Goal: Task Accomplishment & Management: Use online tool/utility

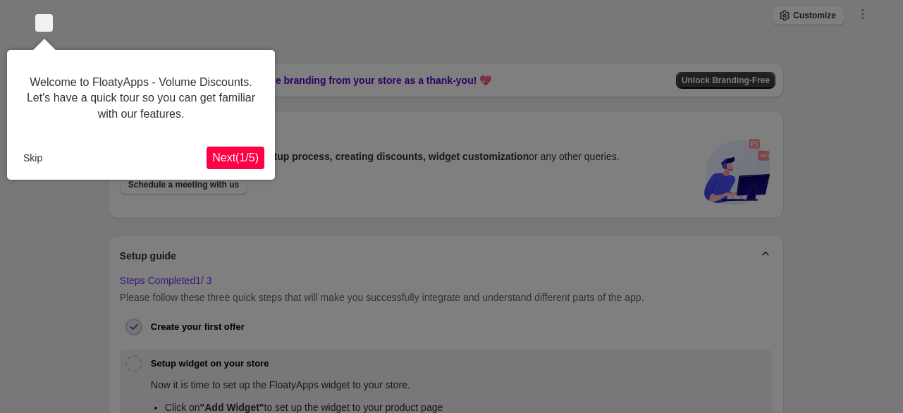
click at [231, 157] on span "Next ( 1 / 5 )" at bounding box center [235, 158] width 47 height 12
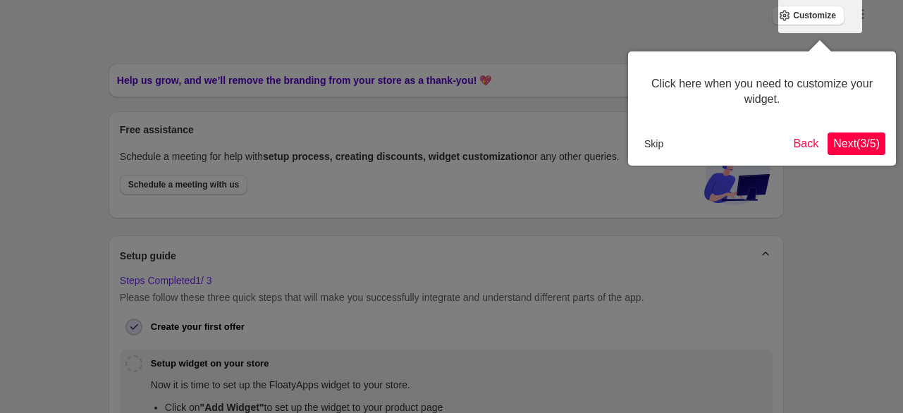
click at [231, 157] on div at bounding box center [451, 352] width 903 height 704
click at [806, 144] on button "Back" at bounding box center [806, 144] width 37 height 23
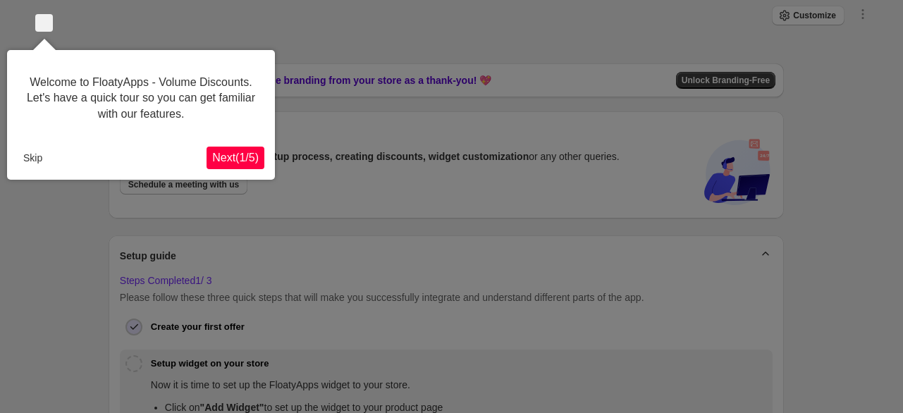
click at [27, 152] on button "Skip" at bounding box center [33, 157] width 30 height 21
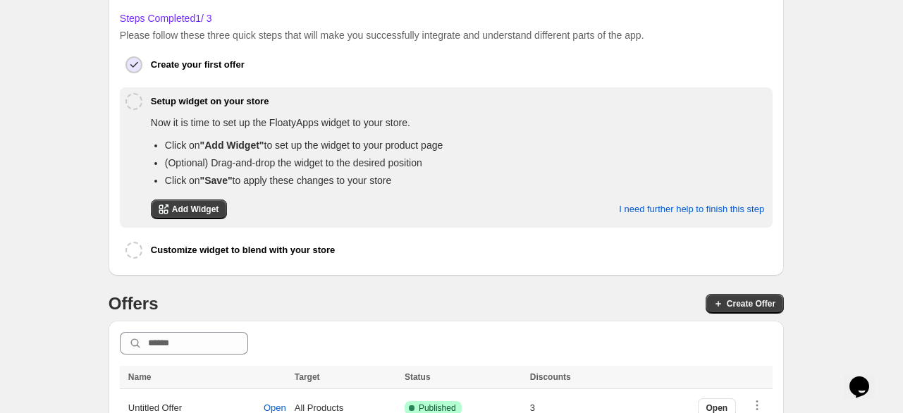
scroll to position [273, 0]
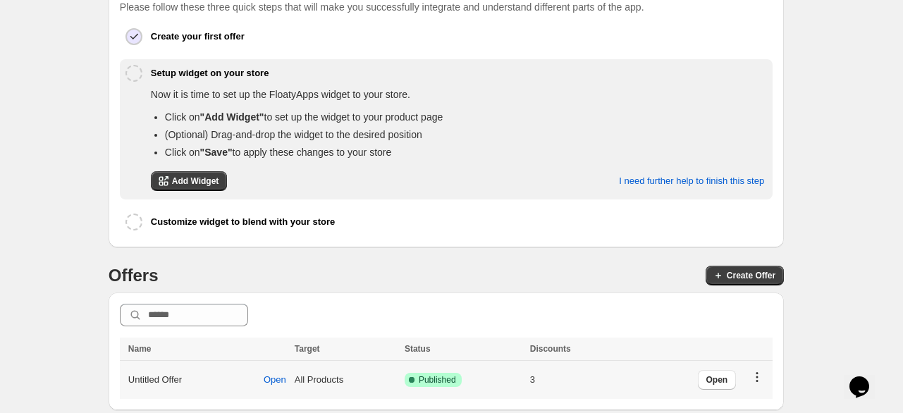
drag, startPoint x: 775, startPoint y: 378, endPoint x: 768, endPoint y: 375, distance: 8.2
click at [768, 375] on td "Open" at bounding box center [696, 380] width 152 height 39
click at [764, 375] on icon "button" at bounding box center [757, 377] width 14 height 14
click at [776, 330] on div "Open" at bounding box center [766, 321] width 69 height 31
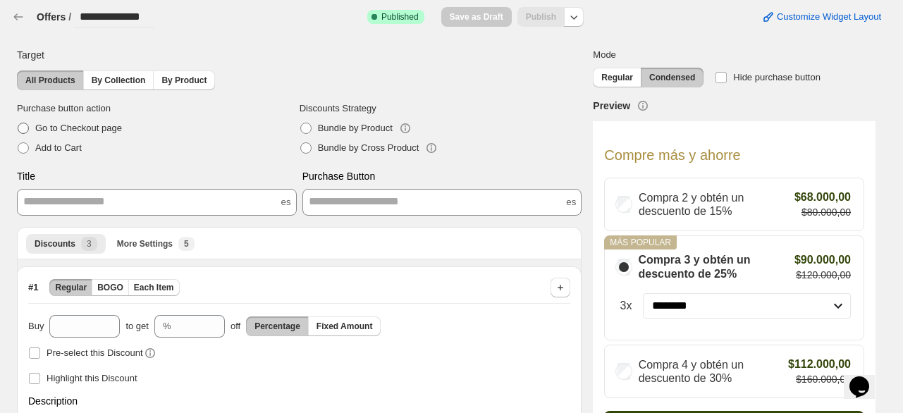
drag, startPoint x: 454, startPoint y: 128, endPoint x: 172, endPoint y: 121, distance: 282.0
click at [172, 121] on label "Go to Checkout page" at bounding box center [158, 128] width 283 height 20
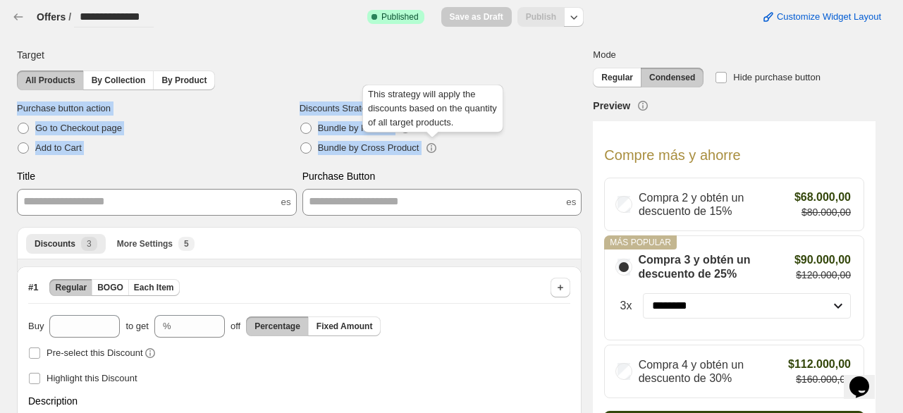
drag, startPoint x: 5, startPoint y: 106, endPoint x: 426, endPoint y: 148, distance: 422.8
click at [309, 146] on span at bounding box center [305, 147] width 11 height 11
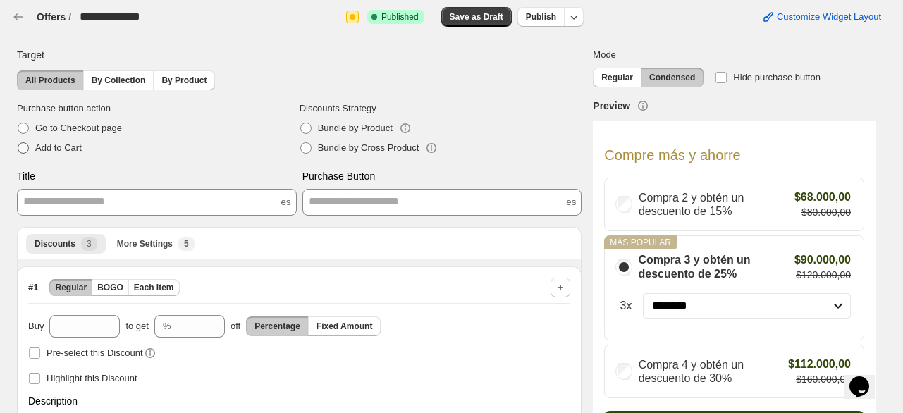
click at [72, 142] on span "Add to Cart" at bounding box center [58, 147] width 47 height 11
click at [118, 78] on span "By Collection" at bounding box center [119, 80] width 54 height 11
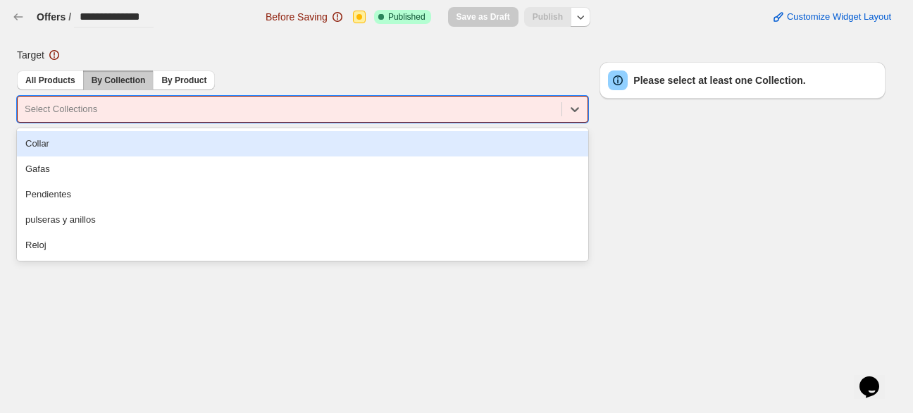
click at [146, 104] on div at bounding box center [290, 109] width 530 height 17
click at [129, 148] on div "Collar" at bounding box center [303, 143] width 572 height 25
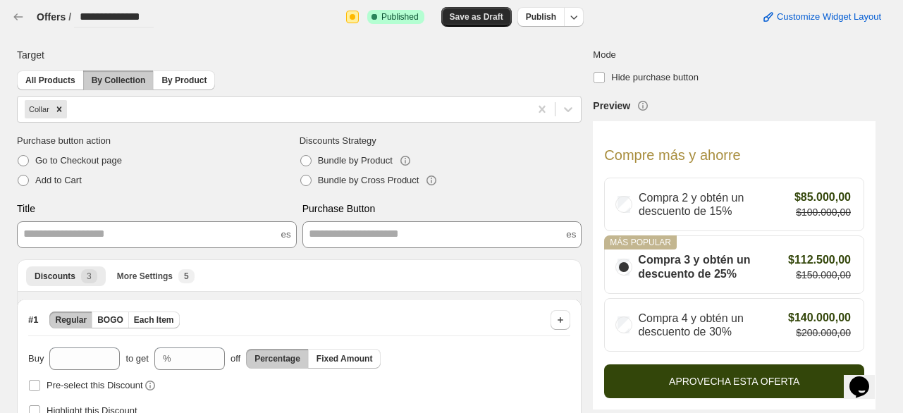
click at [475, 25] on button "Save as Draft" at bounding box center [476, 17] width 70 height 20
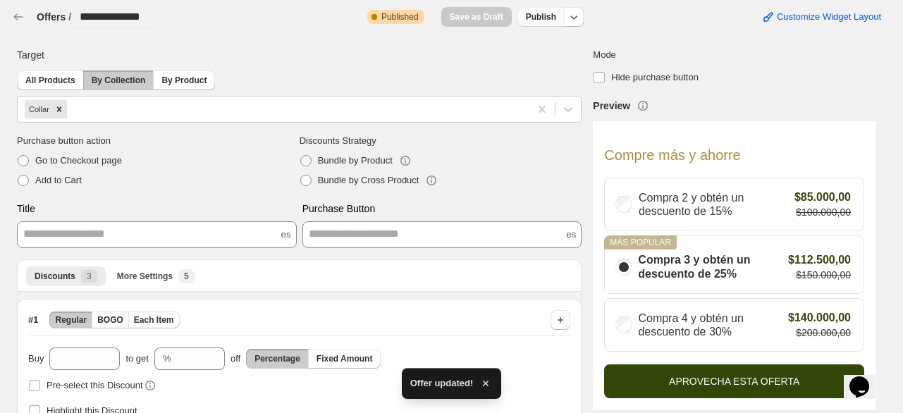
click at [548, 13] on span "Publish" at bounding box center [541, 16] width 30 height 11
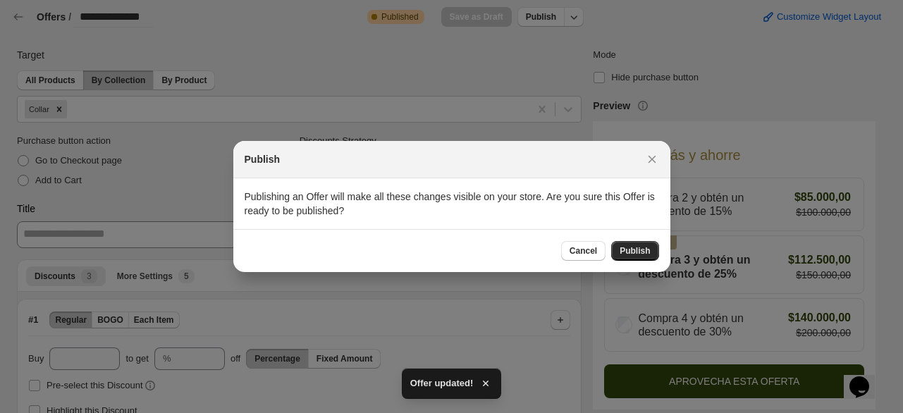
click at [618, 251] on button "Publish" at bounding box center [634, 251] width 47 height 20
